Goal: Check status: Check status

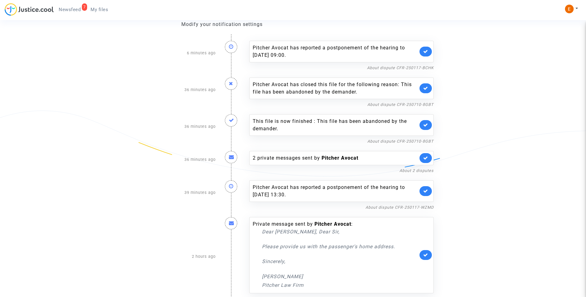
scroll to position [66, 0]
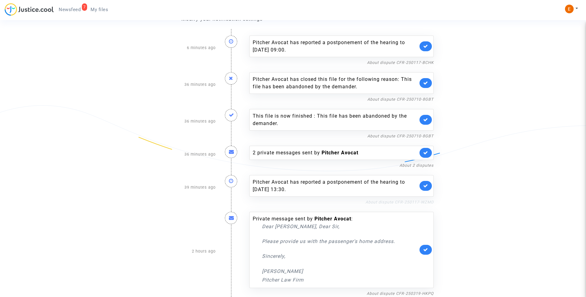
click at [389, 203] on link "About dispute CFR-250117-WZMD" at bounding box center [399, 202] width 68 height 5
click at [426, 187] on icon at bounding box center [425, 185] width 5 height 5
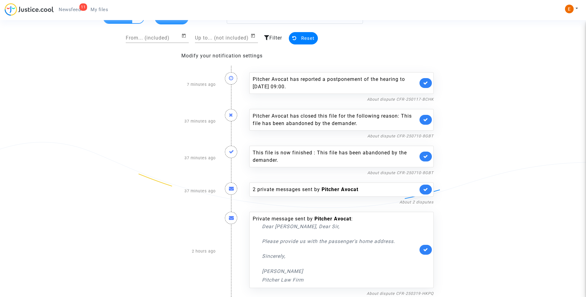
scroll to position [30, 0]
click at [297, 192] on div "2 private messages sent by Pitcher Avocat" at bounding box center [335, 189] width 165 height 7
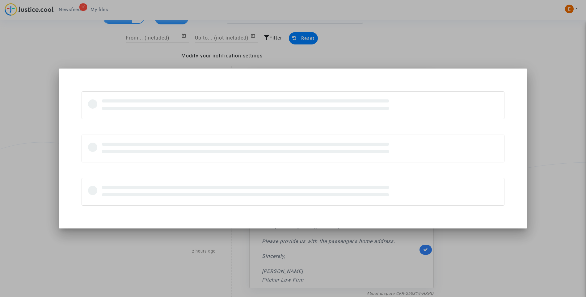
scroll to position [0, 0]
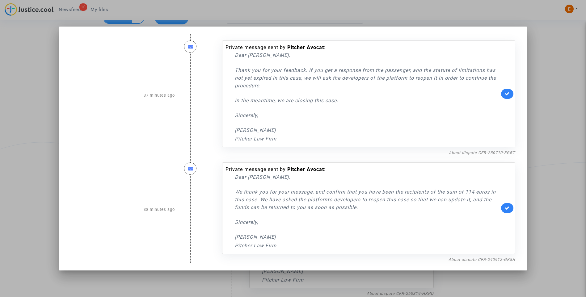
click at [539, 117] on div at bounding box center [293, 148] width 586 height 297
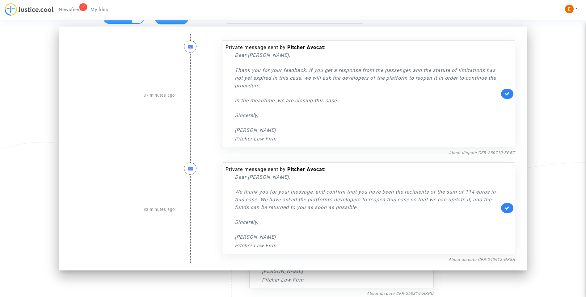
scroll to position [30, 0]
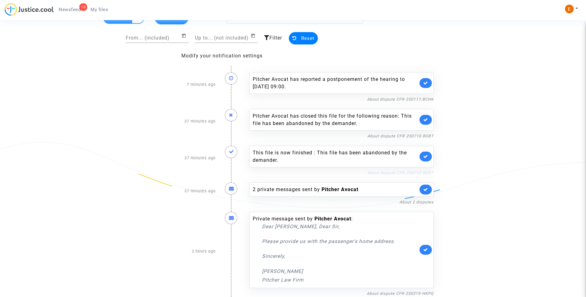
click at [430, 171] on link "About dispute CFR-250710-8GBT" at bounding box center [400, 172] width 66 height 5
click at [427, 159] on link at bounding box center [425, 157] width 12 height 10
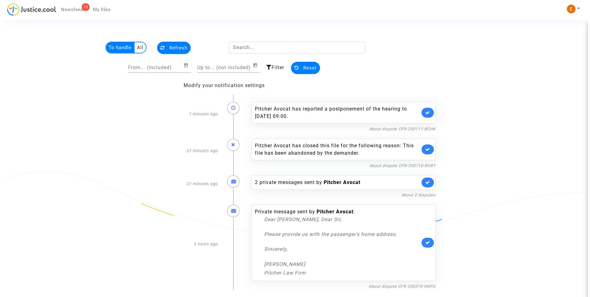
scroll to position [0, 0]
click at [428, 150] on icon at bounding box center [427, 149] width 5 height 5
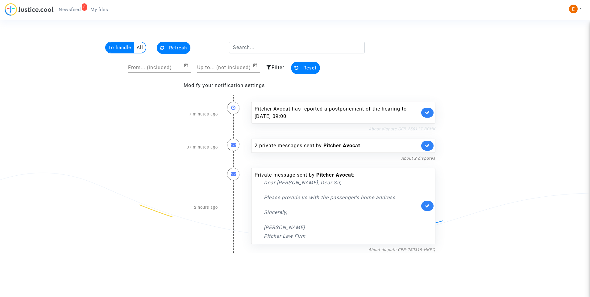
click at [413, 128] on link "About dispute CFR-250117-BCHK" at bounding box center [402, 129] width 67 height 5
click at [429, 112] on icon at bounding box center [427, 112] width 5 height 5
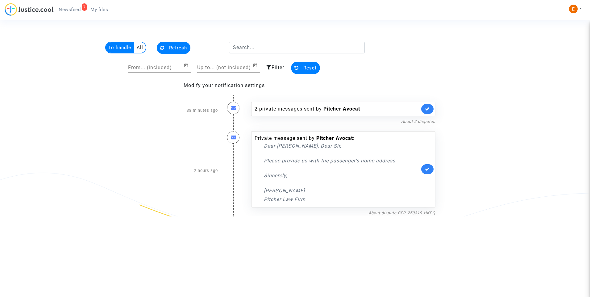
click at [99, 13] on link "My files" at bounding box center [99, 9] width 27 height 9
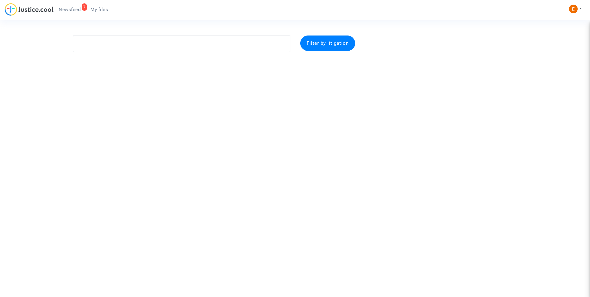
click at [78, 11] on span "Newsfeed" at bounding box center [70, 10] width 22 height 6
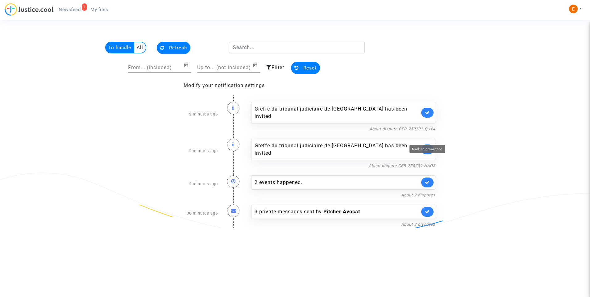
click at [426, 147] on icon at bounding box center [427, 149] width 5 height 5
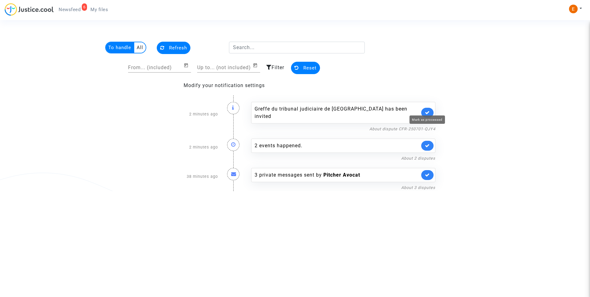
click at [428, 110] on icon at bounding box center [427, 112] width 5 height 5
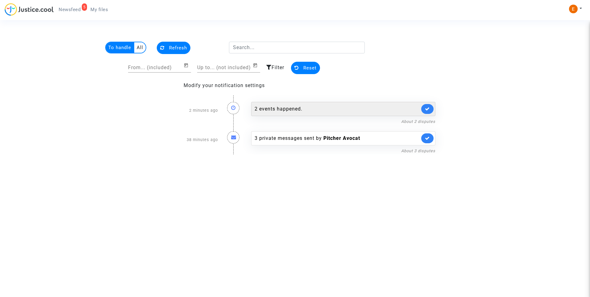
click at [284, 106] on div "2 events happened." at bounding box center [337, 108] width 165 height 7
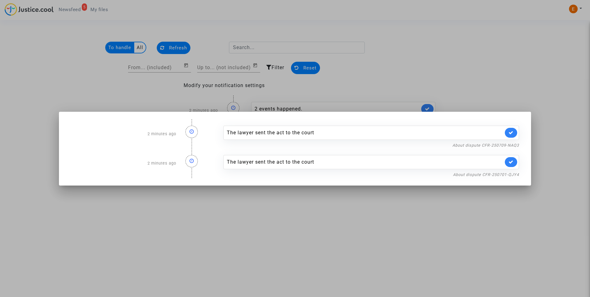
click at [492, 65] on div at bounding box center [295, 148] width 590 height 297
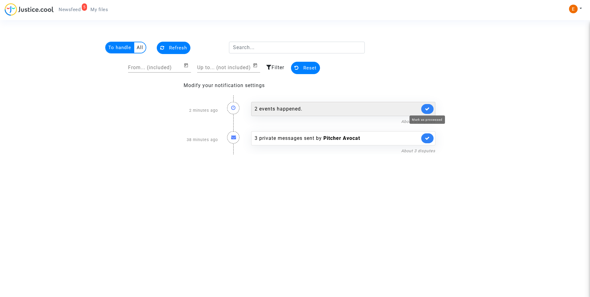
click at [429, 108] on icon at bounding box center [427, 109] width 5 height 5
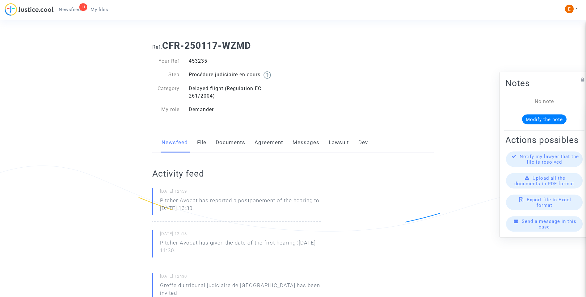
click at [199, 60] on div "453235" at bounding box center [238, 60] width 109 height 7
copy div "453235"
drag, startPoint x: 237, startPoint y: 212, endPoint x: 153, endPoint y: 201, distance: 85.4
click at [153, 201] on div "08/09/2025 - 12h59 Pitcher Avocat has reported a postponement of the hearing to…" at bounding box center [236, 205] width 169 height 34
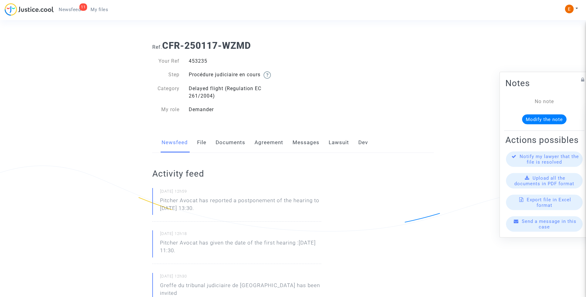
drag, startPoint x: 153, startPoint y: 201, endPoint x: 186, endPoint y: 200, distance: 33.4
click at [258, 209] on p "Pitcher Avocat ha informado de un aplazamiento de la audiencia hasta el 21 de n…" at bounding box center [240, 206] width 161 height 19
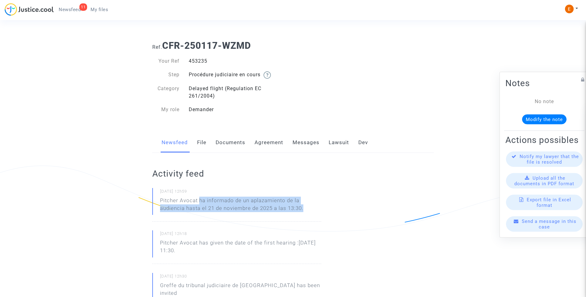
drag, startPoint x: 199, startPoint y: 200, endPoint x: 337, endPoint y: 203, distance: 138.0
drag, startPoint x: 337, startPoint y: 203, endPoint x: 285, endPoint y: 205, distance: 51.6
copy p "ha informado de un aplazamiento de la audiencia hasta el 21 de noviembre de 202…"
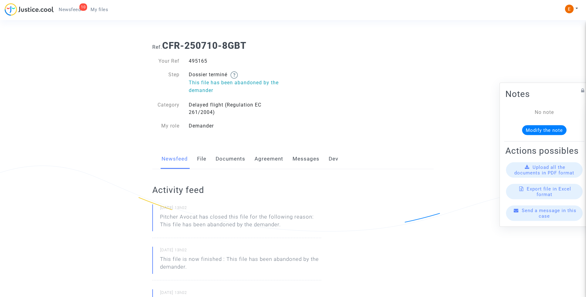
click at [205, 59] on div "495165" at bounding box center [238, 60] width 109 height 7
copy div "495165"
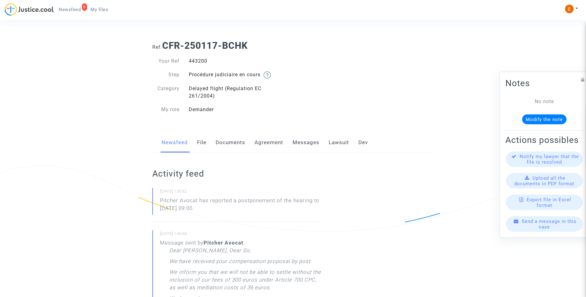
drag, startPoint x: 0, startPoint y: 0, endPoint x: 201, endPoint y: 60, distance: 210.0
click at [201, 60] on div "443200" at bounding box center [238, 60] width 109 height 7
copy div "443200"
drag, startPoint x: 228, startPoint y: 210, endPoint x: 145, endPoint y: 198, distance: 83.9
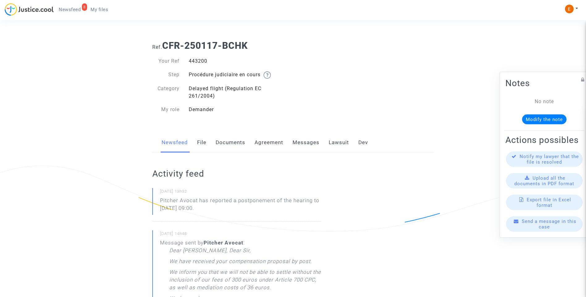
drag, startPoint x: 145, startPoint y: 198, endPoint x: 193, endPoint y: 201, distance: 47.7
click at [234, 215] on p "Pitcher Avocat ha informado de un aplazamiento de la audiencia hasta el 2 de oc…" at bounding box center [240, 206] width 161 height 19
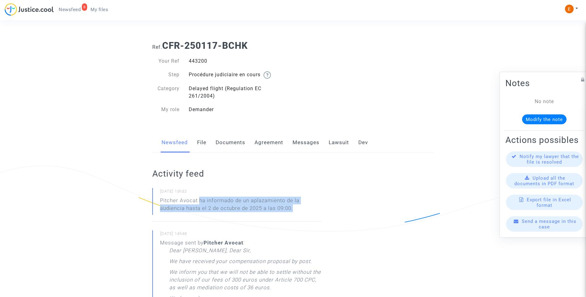
drag, startPoint x: 199, startPoint y: 201, endPoint x: 316, endPoint y: 205, distance: 118.0
click at [316, 205] on p "Pitcher Avocat ha informado de un aplazamiento de la audiencia hasta el 2 de oc…" at bounding box center [240, 206] width 161 height 19
drag, startPoint x: 316, startPoint y: 205, endPoint x: 265, endPoint y: 205, distance: 51.9
copy p "ha informado de un aplazamiento de la audiencia hasta el 2 de octubre de 2025 a…"
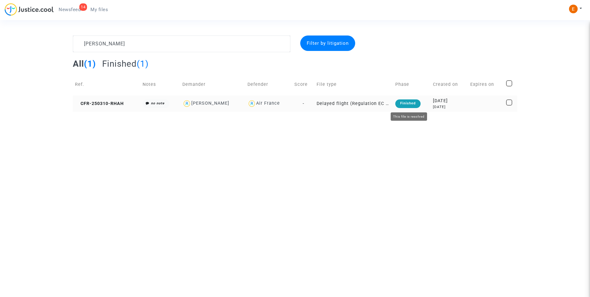
type textarea "[PERSON_NAME]"
click at [405, 103] on div "Finished" at bounding box center [408, 103] width 25 height 9
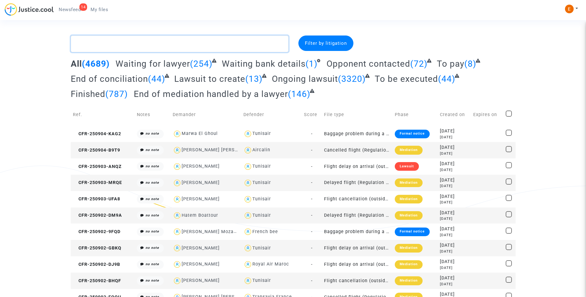
paste textarea "Amar"
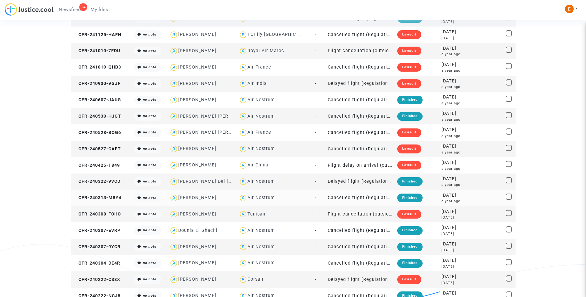
scroll to position [254, 0]
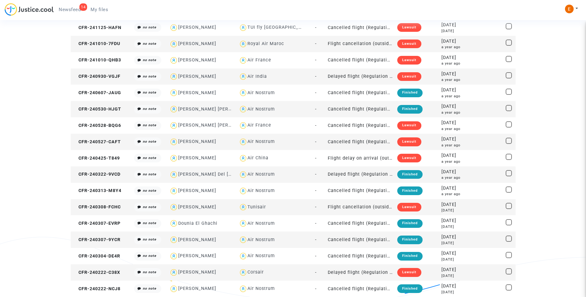
type textarea "Amar"
click at [410, 273] on div "Lawsuit" at bounding box center [409, 272] width 24 height 9
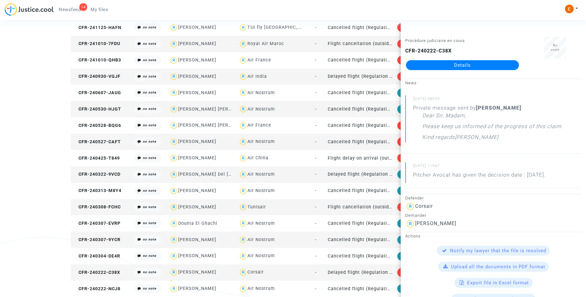
click at [460, 66] on link "Details" at bounding box center [462, 65] width 113 height 10
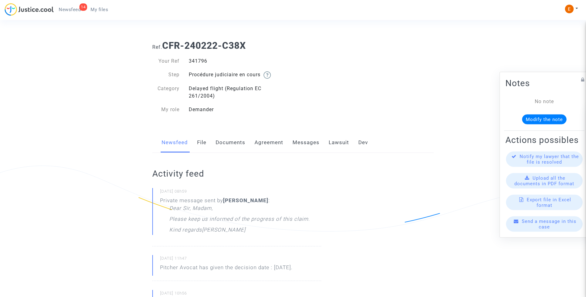
scroll to position [31, 0]
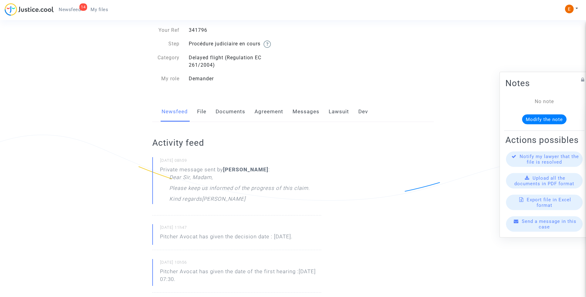
click at [331, 108] on link "Lawsuit" at bounding box center [339, 112] width 20 height 20
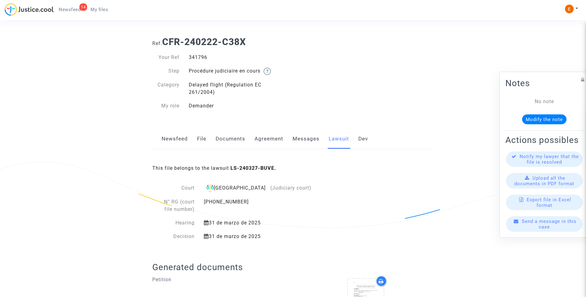
scroll to position [3, 0]
click at [304, 142] on link "Messages" at bounding box center [305, 139] width 27 height 20
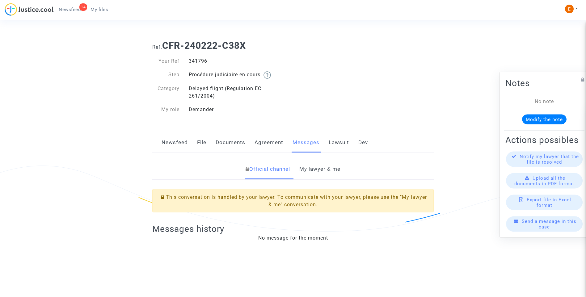
click at [321, 173] on link "My lawyer & me" at bounding box center [319, 169] width 41 height 20
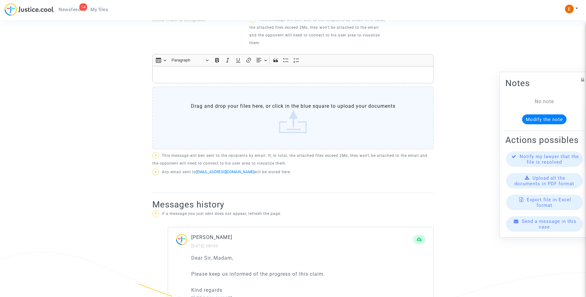
scroll to position [267, 0]
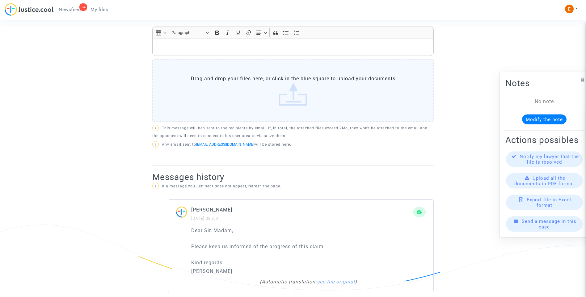
click at [239, 44] on div "Rich Text Editor, main" at bounding box center [292, 47] width 281 height 17
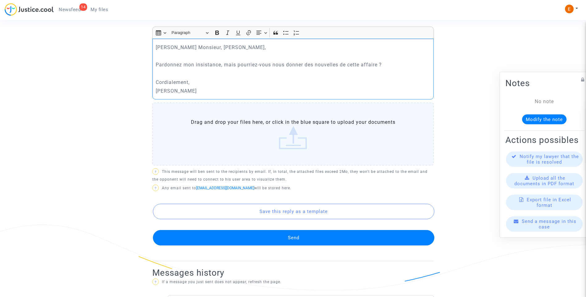
click at [306, 230] on button "Send" at bounding box center [293, 237] width 281 height 15
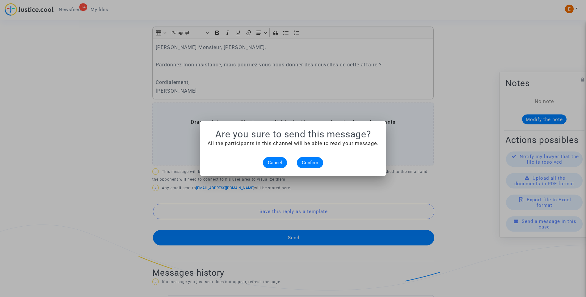
scroll to position [0, 0]
click at [310, 164] on span "Confirm" at bounding box center [310, 163] width 16 height 6
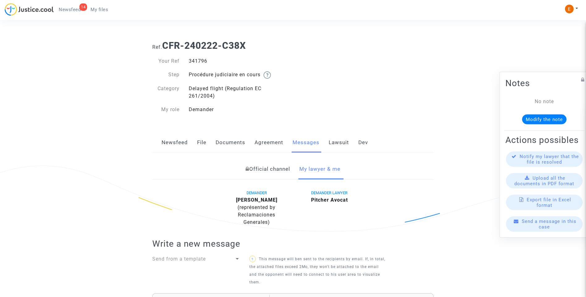
scroll to position [267, 0]
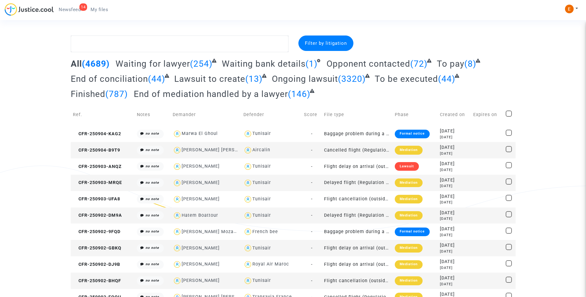
click at [73, 11] on span "Newsfeed" at bounding box center [70, 10] width 22 height 6
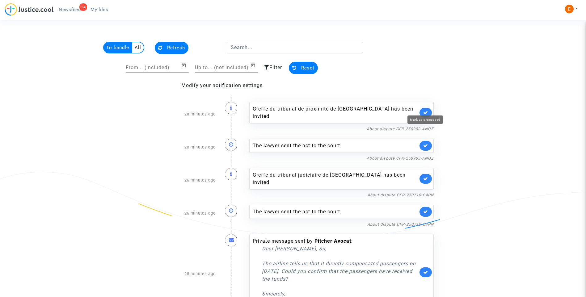
click at [426, 110] on icon at bounding box center [425, 112] width 5 height 5
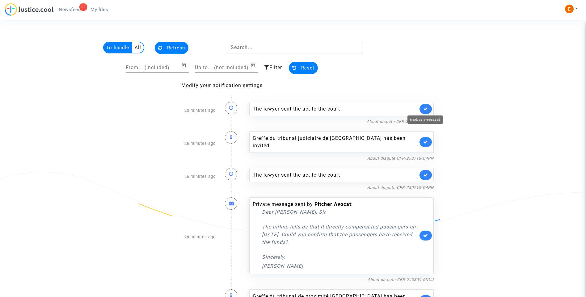
click at [426, 107] on icon at bounding box center [425, 109] width 5 height 5
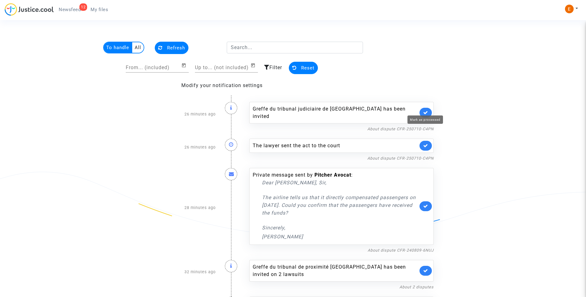
click at [426, 110] on icon at bounding box center [425, 112] width 5 height 5
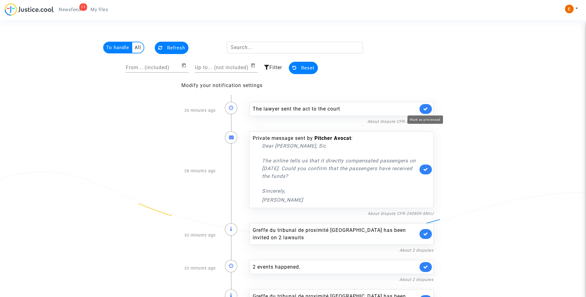
click at [426, 107] on icon at bounding box center [425, 109] width 5 height 5
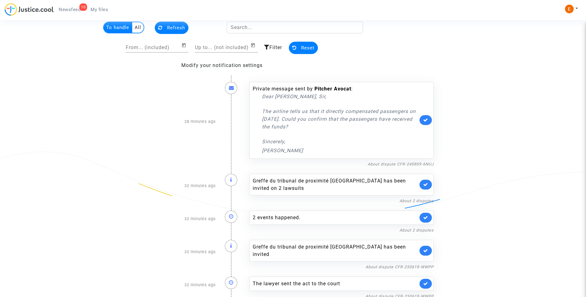
scroll to position [31, 0]
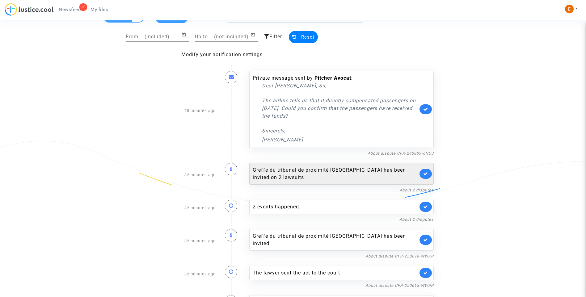
click at [429, 174] on link at bounding box center [425, 174] width 12 height 10
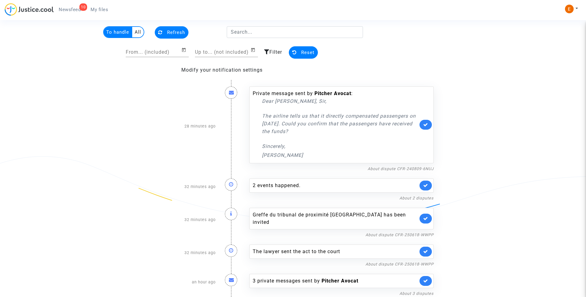
scroll to position [15, 0]
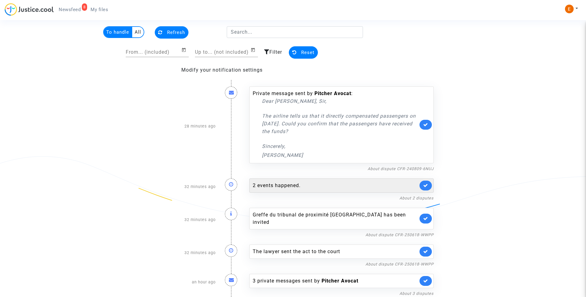
click at [277, 188] on div "2 events happened." at bounding box center [335, 185] width 165 height 7
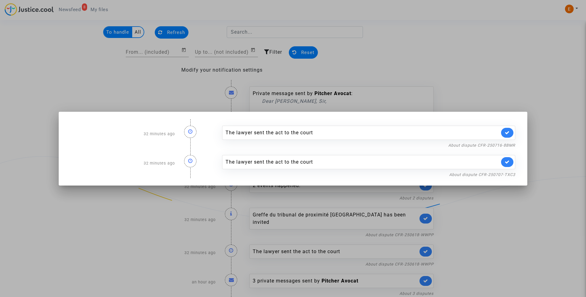
click at [488, 53] on div at bounding box center [293, 148] width 586 height 297
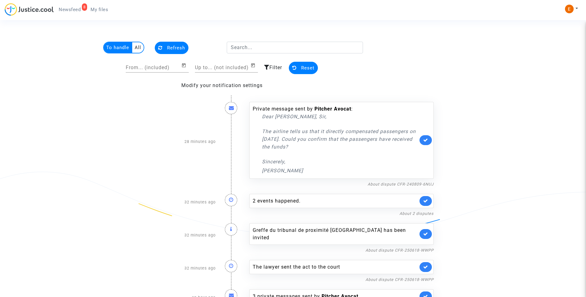
scroll to position [15, 0]
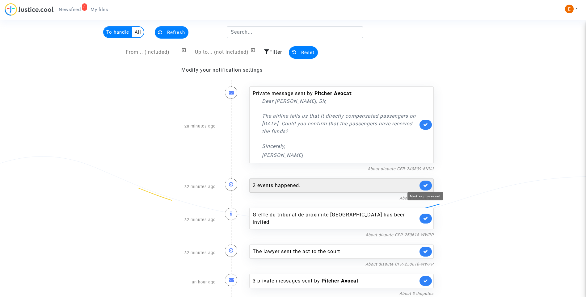
click at [425, 185] on icon at bounding box center [425, 185] width 5 height 5
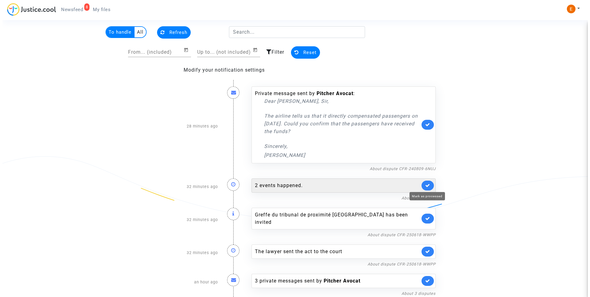
scroll to position [0, 0]
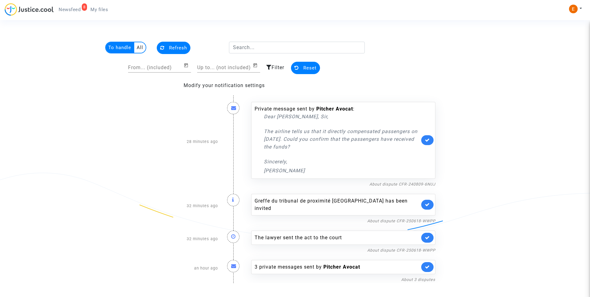
click at [430, 205] on icon at bounding box center [427, 204] width 5 height 5
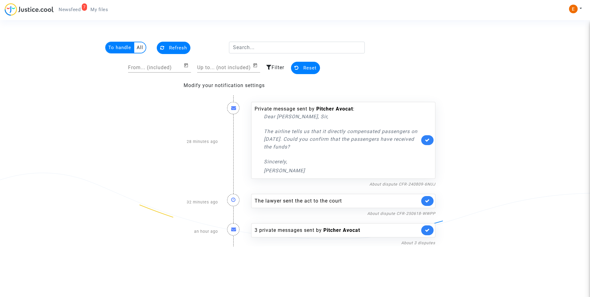
click at [428, 205] on link at bounding box center [427, 201] width 12 height 10
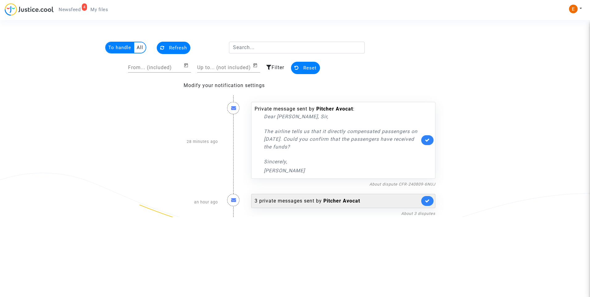
click at [317, 201] on div "3 private messages sent by Pitcher Avocat" at bounding box center [337, 200] width 165 height 7
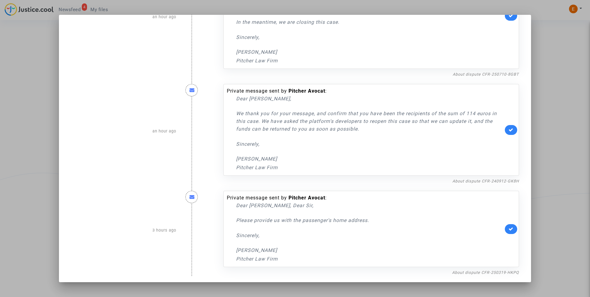
scroll to position [68, 0]
click at [556, 134] on div at bounding box center [295, 148] width 590 height 297
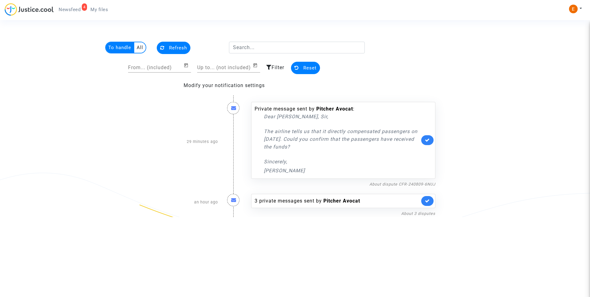
drag, startPoint x: 101, startPoint y: 13, endPoint x: 96, endPoint y: 12, distance: 5.2
click at [101, 13] on link "My files" at bounding box center [99, 9] width 27 height 9
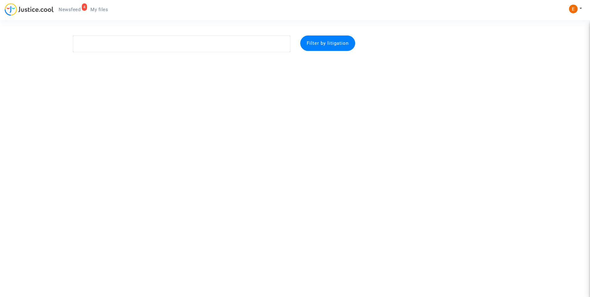
click at [68, 6] on link "4 Newsfeed" at bounding box center [70, 9] width 32 height 9
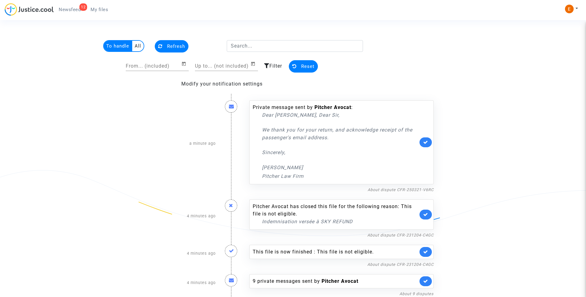
scroll to position [2, 0]
